Goal: Transaction & Acquisition: Purchase product/service

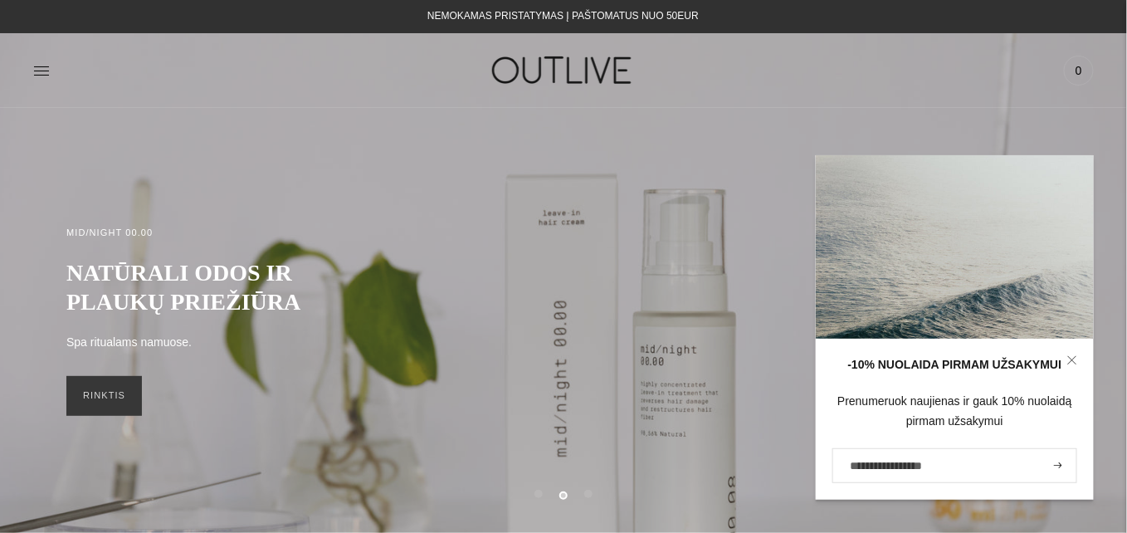
click at [42, 70] on icon at bounding box center [41, 70] width 17 height 17
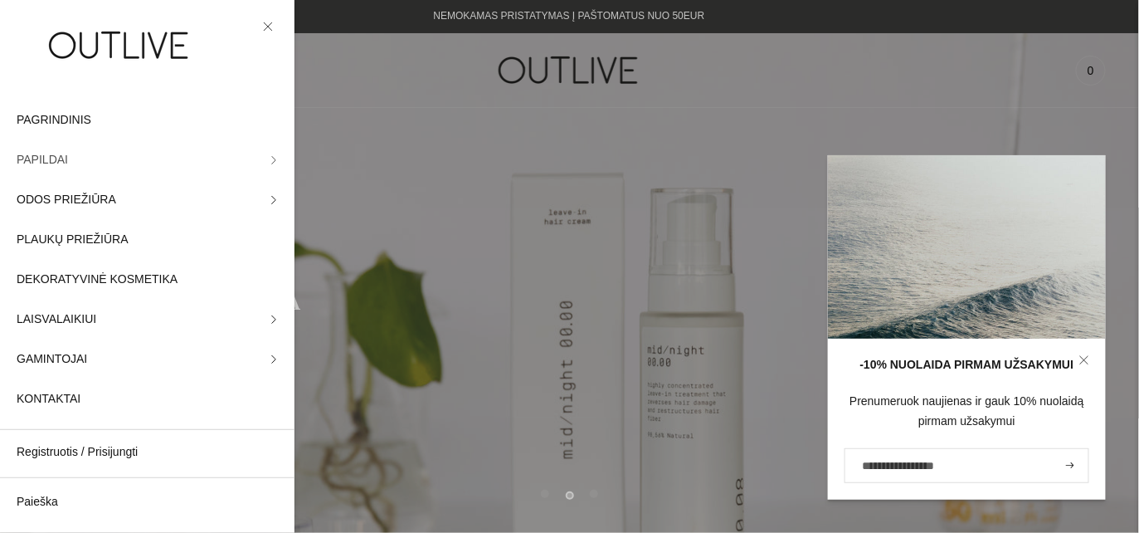
click at [50, 154] on span "PAPILDAI" at bounding box center [42, 160] width 51 height 20
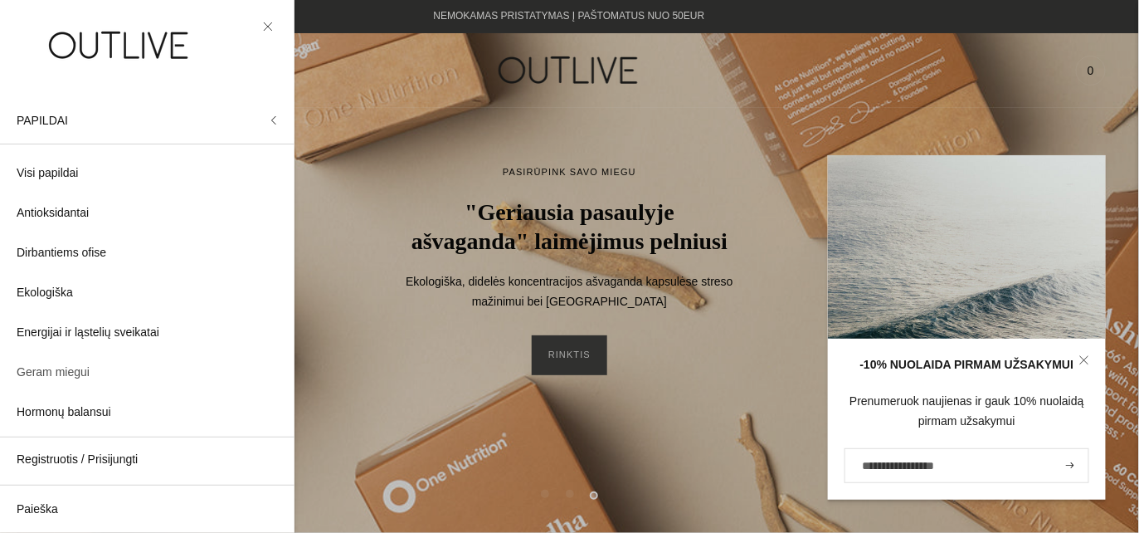
click at [80, 374] on span "Geram miegui" at bounding box center [53, 373] width 73 height 20
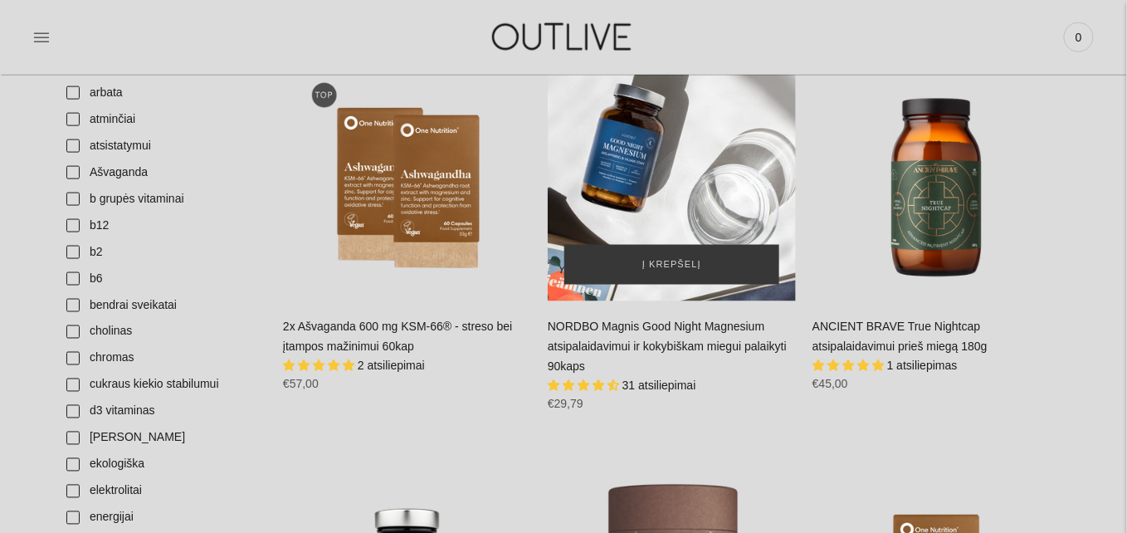
click at [668, 202] on div "NORDBO Magnis Good Night Magnesium atsipalaidavimui ir kokybiškam miegui palaik…" at bounding box center [672, 177] width 248 height 248
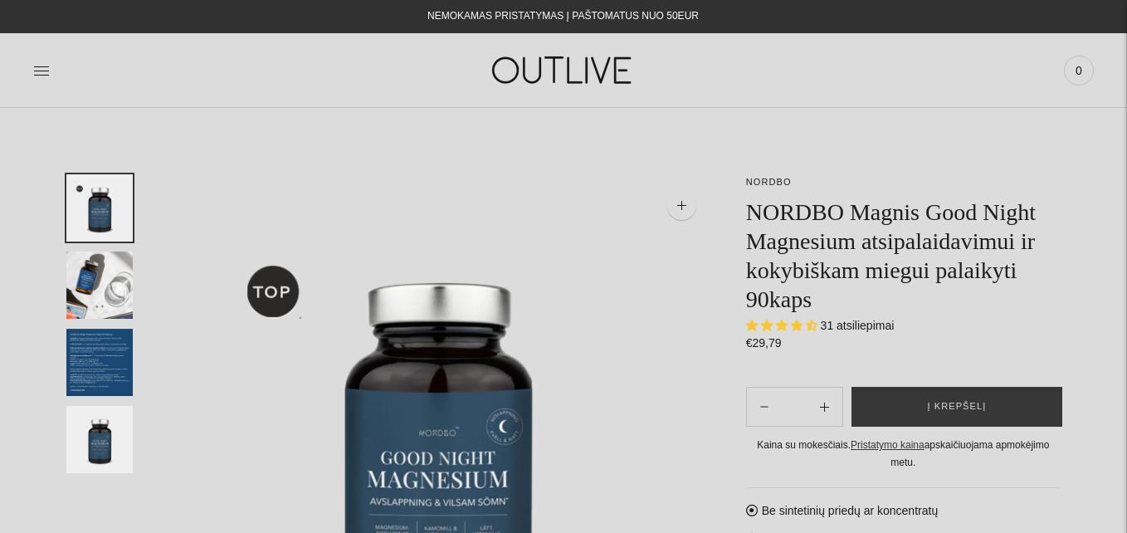
select select "**********"
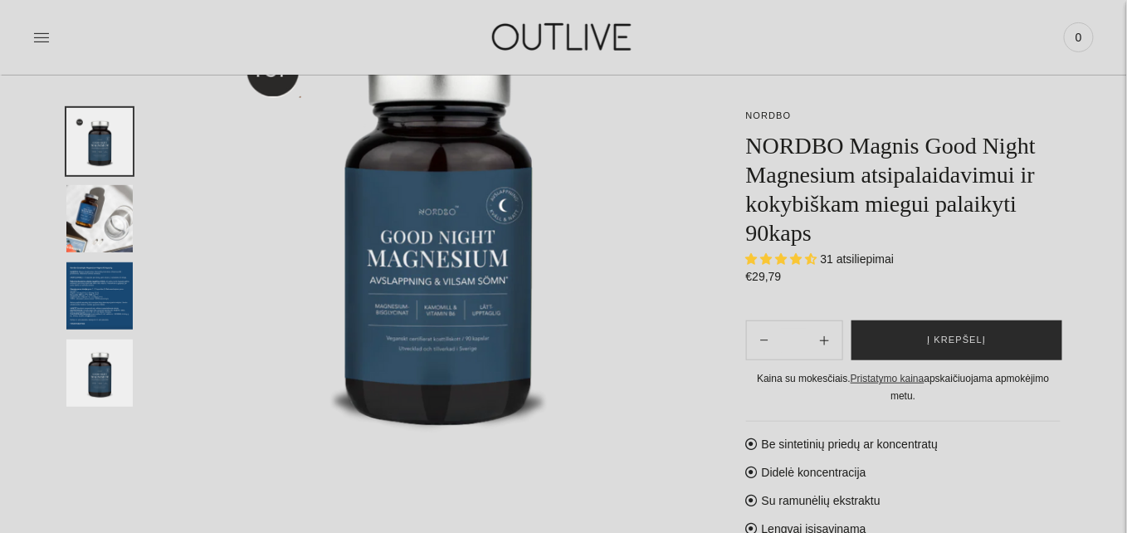
click at [935, 337] on span "Į krepšelį" at bounding box center [956, 340] width 59 height 17
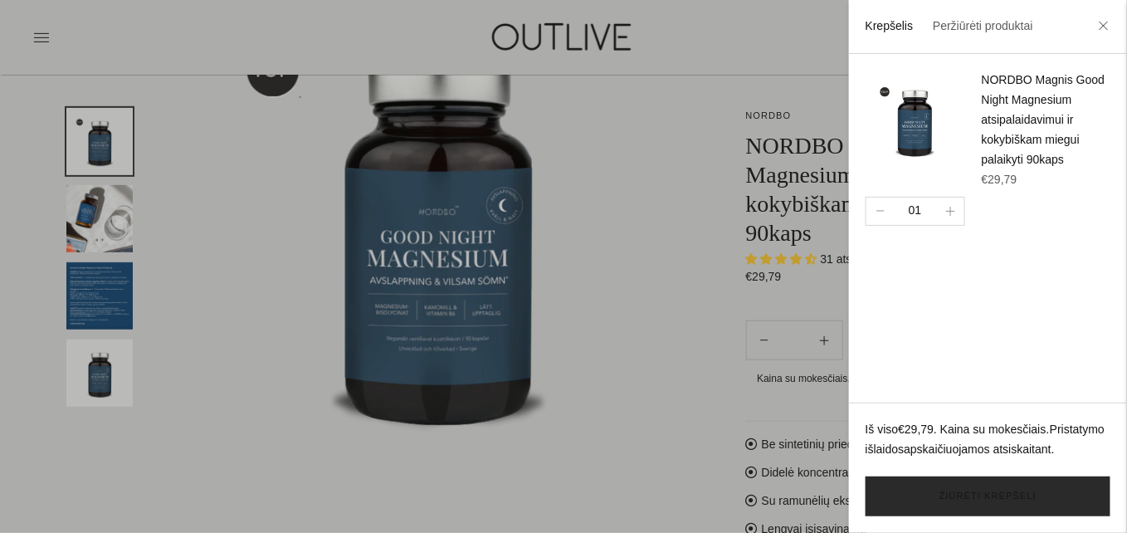
click at [963, 497] on link "Žiūrėti krepšelį" at bounding box center [988, 496] width 245 height 40
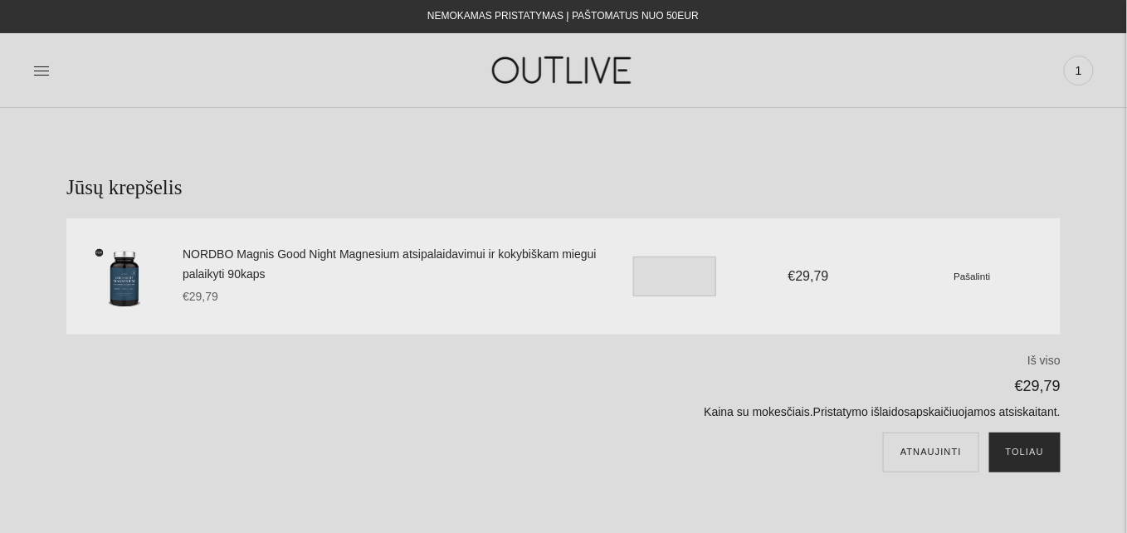
click at [1028, 466] on button "Toliau" at bounding box center [1024, 452] width 71 height 40
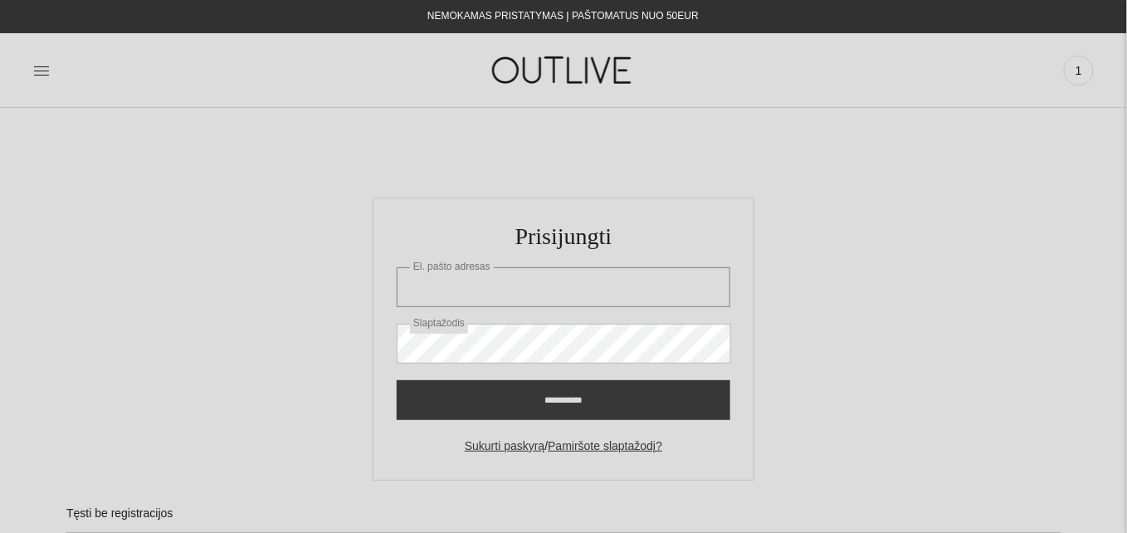
click at [500, 285] on input "El. pašto adresas" at bounding box center [564, 287] width 334 height 40
type input "**********"
click at [397, 380] on input "**********" at bounding box center [564, 400] width 334 height 40
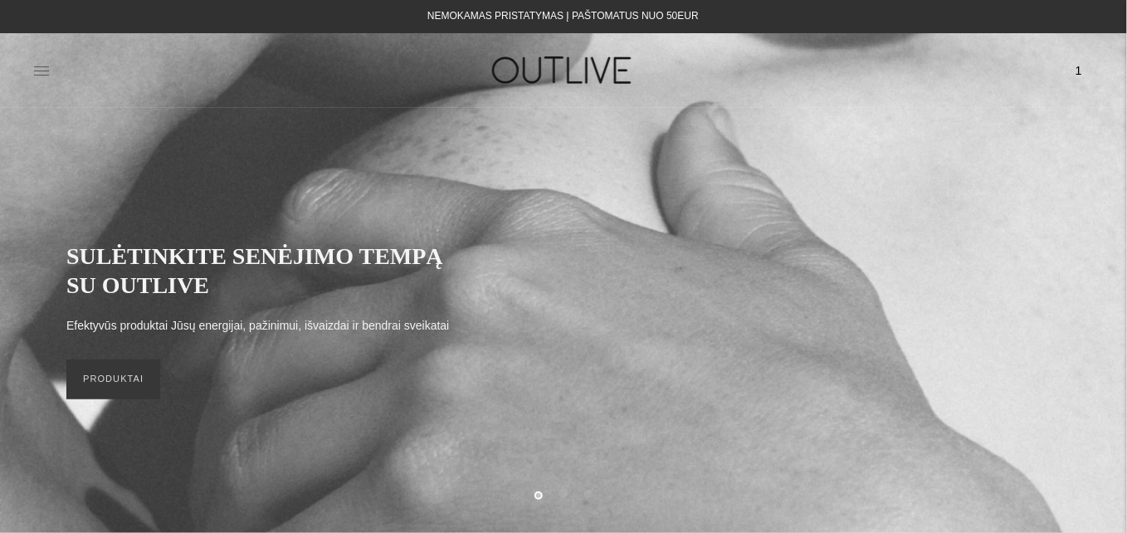
click at [46, 71] on icon at bounding box center [41, 70] width 17 height 17
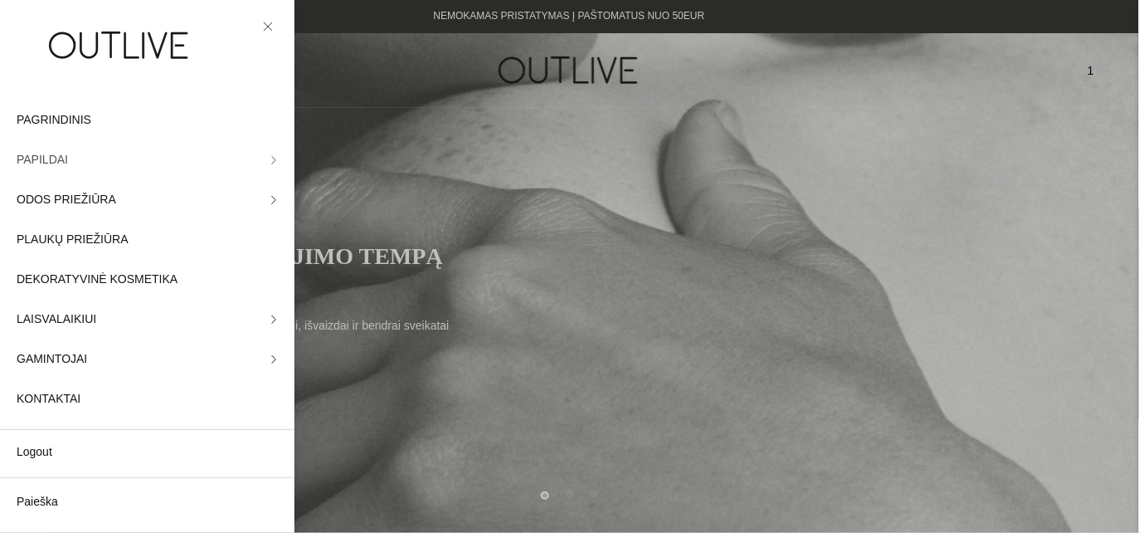
click at [255, 157] on link "PAPILDAI" at bounding box center [147, 160] width 295 height 40
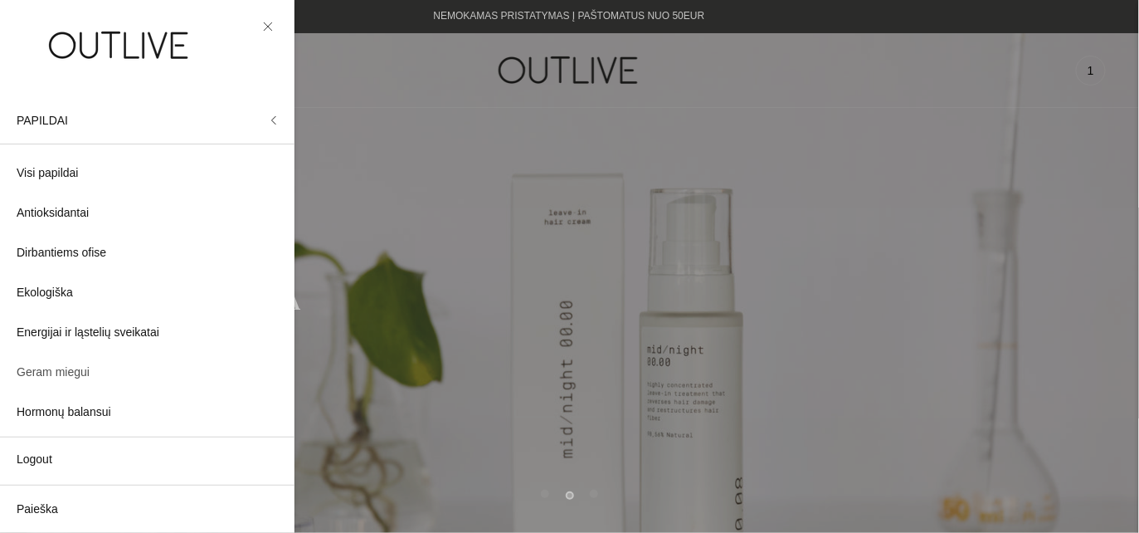
click at [98, 372] on link "Geram miegui" at bounding box center [147, 373] width 295 height 40
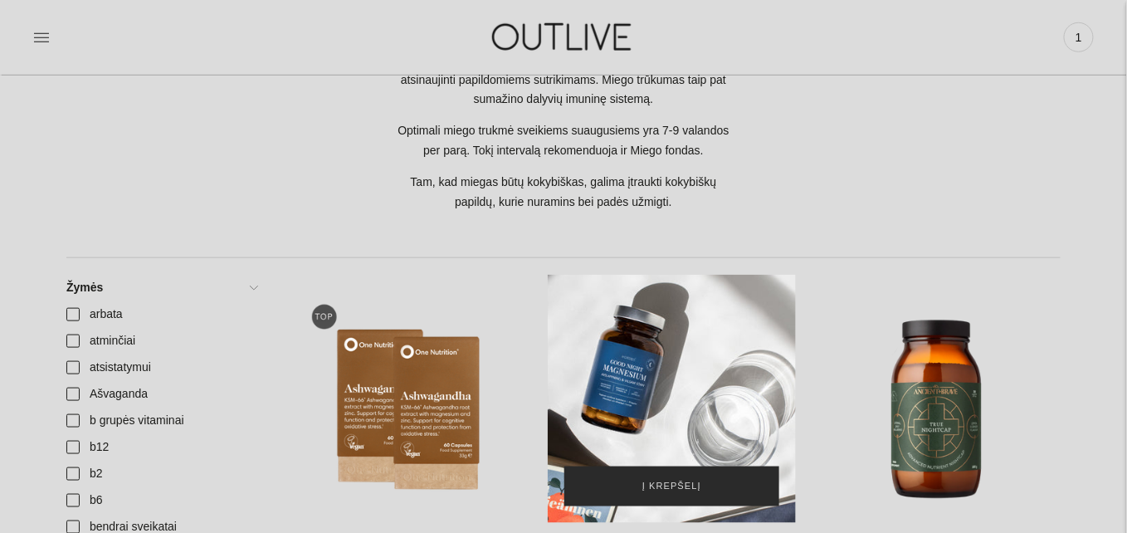
scroll to position [664, 0]
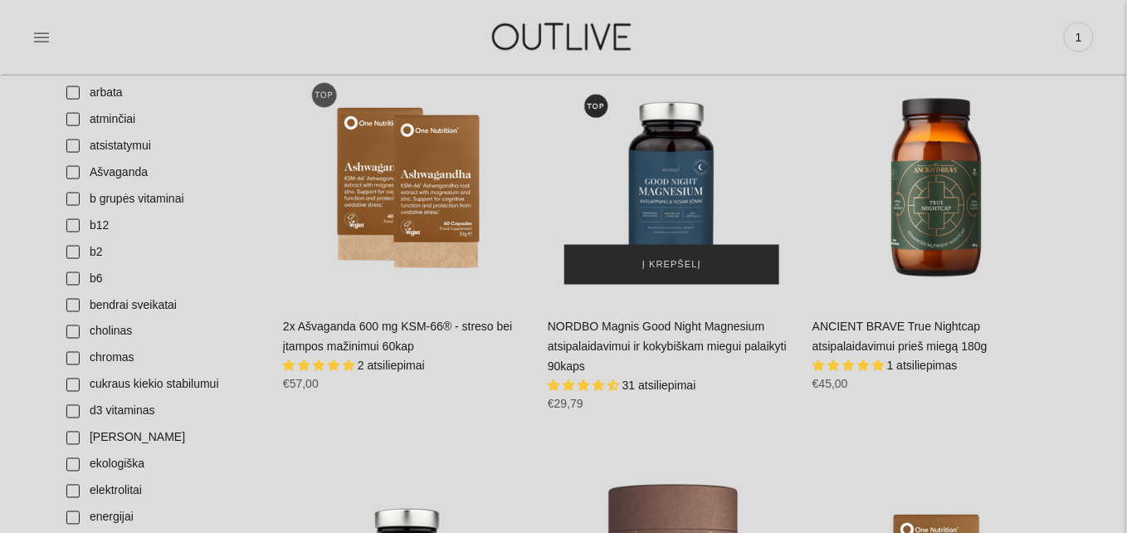
click at [664, 270] on span "Į krepšelį" at bounding box center [671, 264] width 59 height 17
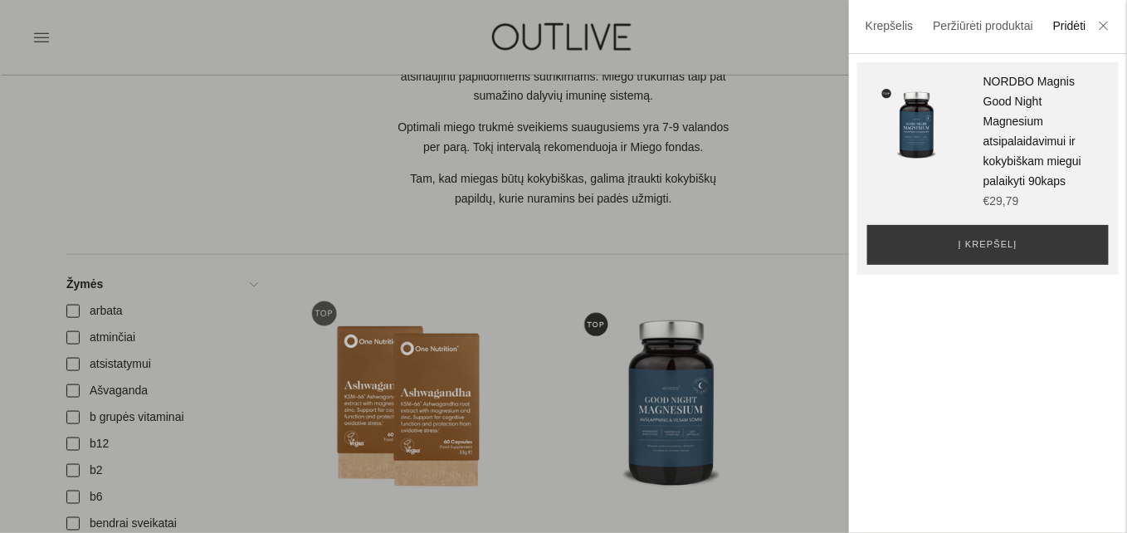
scroll to position [442, 0]
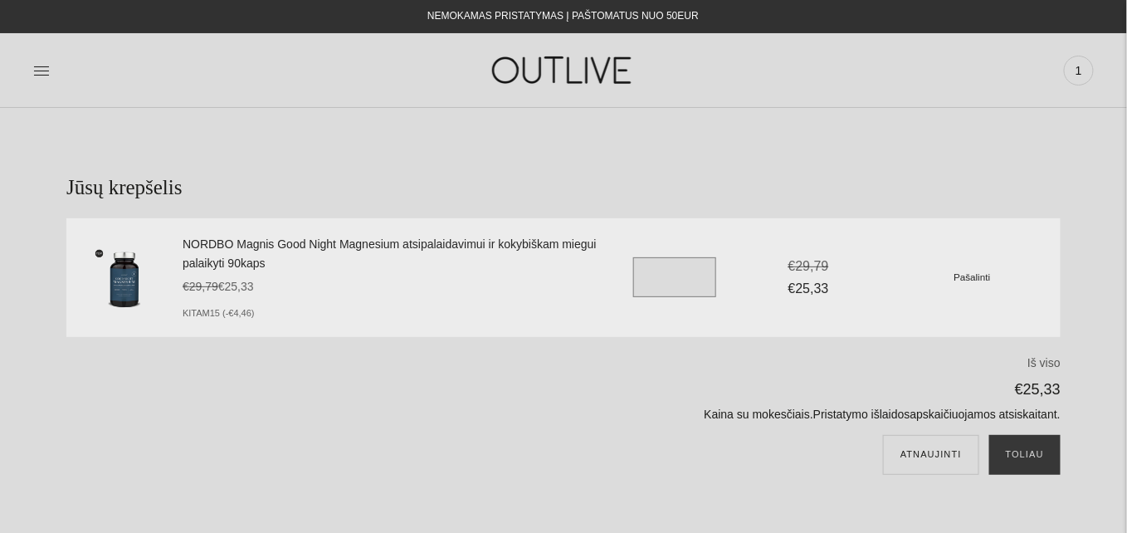
drag, startPoint x: 670, startPoint y: 280, endPoint x: 631, endPoint y: 281, distance: 39.0
click at [631, 281] on div "NORDBO Magnis Good Night Magnesium atsipalaidavimui ir kokybiškam miegui palaik…" at bounding box center [622, 277] width 878 height 119
type input "*"
click at [628, 393] on p "€25,33" at bounding box center [737, 390] width 647 height 26
click at [1042, 466] on button "Toliau" at bounding box center [1024, 455] width 71 height 40
